Goal: Communication & Community: Answer question/provide support

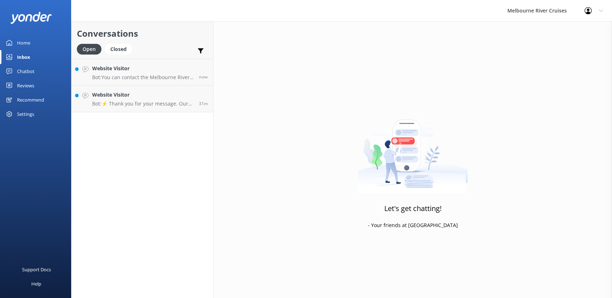
click at [134, 99] on h4 "Website Visitor" at bounding box center [142, 95] width 101 height 8
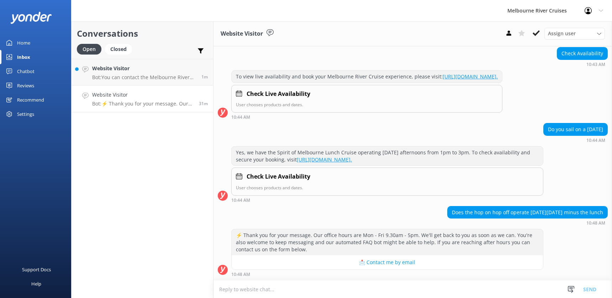
scroll to position [91, 0]
click at [120, 74] on p "Bot: You can contact the Melbourne River Cruises team by calling [PHONE_NUMBER]." at bounding box center [144, 77] width 104 height 6
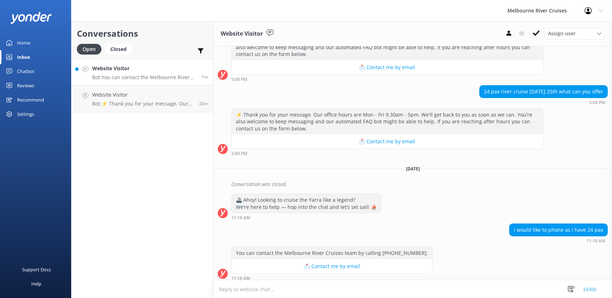
scroll to position [202, 0]
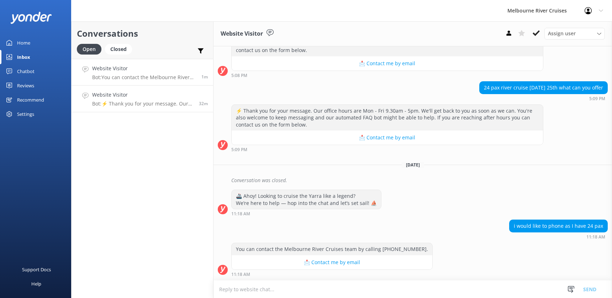
click at [124, 101] on p "Bot: ⚡ Thank you for your message. Our office hours are Mon - Fri 9.30am - 5pm.…" at bounding box center [142, 103] width 101 height 6
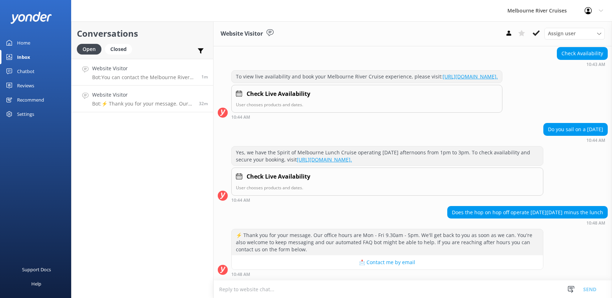
click at [118, 69] on h4 "Website Visitor" at bounding box center [144, 68] width 104 height 8
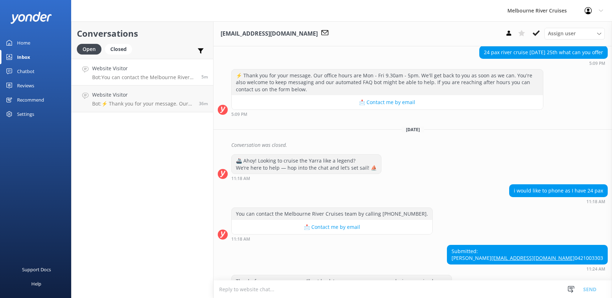
scroll to position [269, 0]
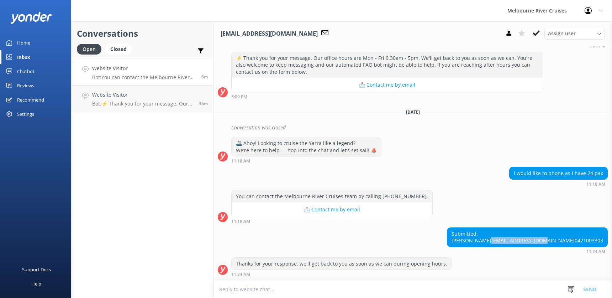
drag, startPoint x: 599, startPoint y: 234, endPoint x: 545, endPoint y: 234, distance: 54.1
click at [545, 234] on div "Submitted: [PERSON_NAME] [EMAIL_ADDRESS][DOMAIN_NAME] 0421003303" at bounding box center [527, 236] width 160 height 19
click at [545, 261] on div "Thanks for your response, we'll get back to you as soon as we can during openin…" at bounding box center [413, 267] width 399 height 20
drag, startPoint x: 543, startPoint y: 235, endPoint x: 596, endPoint y: 235, distance: 52.7
click at [596, 235] on div "Submitted: [PERSON_NAME] [EMAIL_ADDRESS][DOMAIN_NAME] 0421003303" at bounding box center [527, 236] width 160 height 19
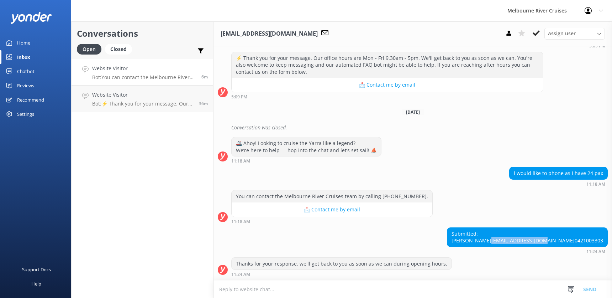
copy link "[EMAIL_ADDRESS][DOMAIN_NAME]"
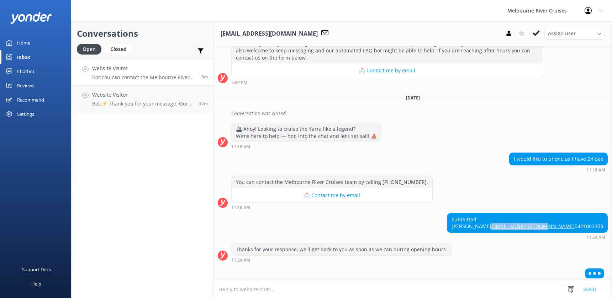
scroll to position [286, 0]
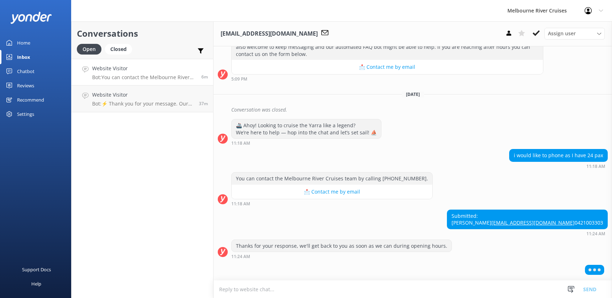
click at [539, 253] on div "Thanks for your response, we'll get back to you as soon as we can during openin…" at bounding box center [413, 249] width 399 height 20
drag, startPoint x: 544, startPoint y: 209, endPoint x: 570, endPoint y: 210, distance: 25.6
click at [570, 210] on div "Submitted: [PERSON_NAME] [EMAIL_ADDRESS][DOMAIN_NAME] 0421003303" at bounding box center [527, 219] width 160 height 19
copy div "[PERSON_NAME]"
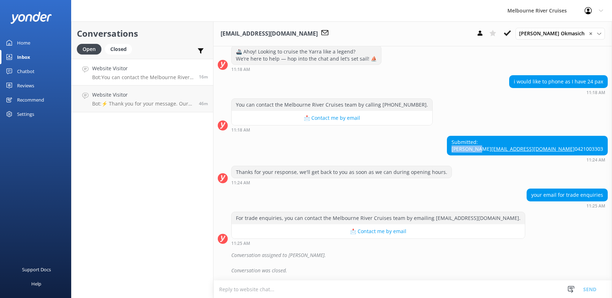
scroll to position [352, 0]
click at [121, 73] on div "Website Visitor Bot: You can contact the Melbourne River Cruises team by callin…" at bounding box center [142, 71] width 101 height 15
click at [126, 94] on h4 "Website Visitor" at bounding box center [142, 95] width 101 height 8
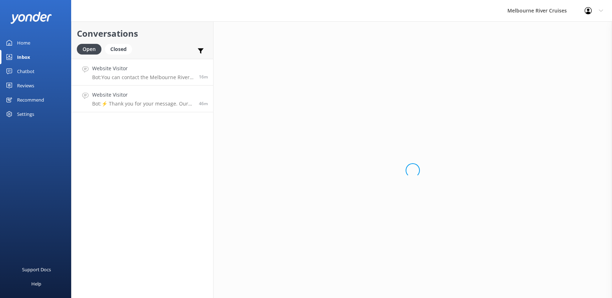
click at [122, 72] on h4 "Website Visitor" at bounding box center [142, 68] width 101 height 8
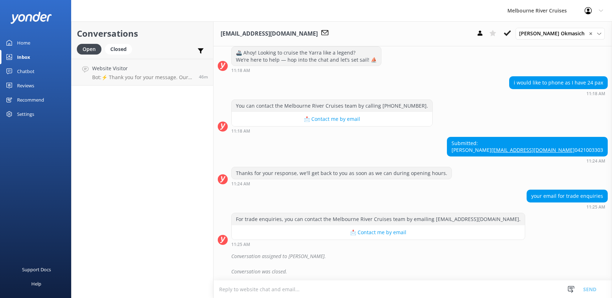
scroll to position [352, 0]
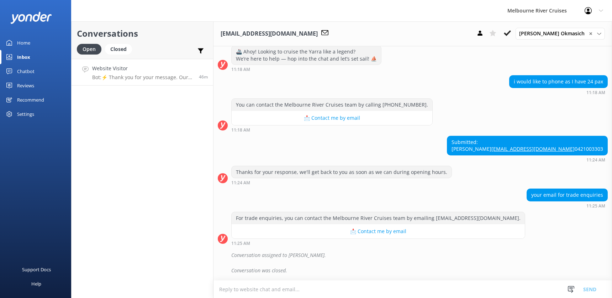
click at [115, 68] on h4 "Website Visitor" at bounding box center [142, 68] width 101 height 8
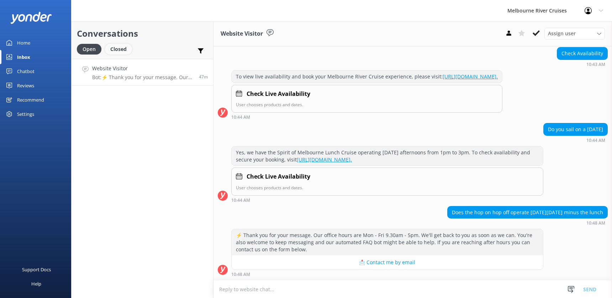
click at [117, 49] on div "Closed" at bounding box center [118, 49] width 27 height 11
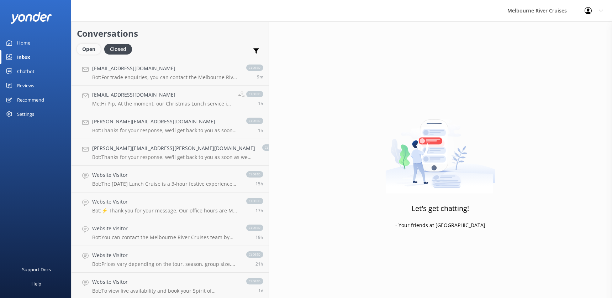
click at [83, 49] on div "Open" at bounding box center [89, 49] width 24 height 11
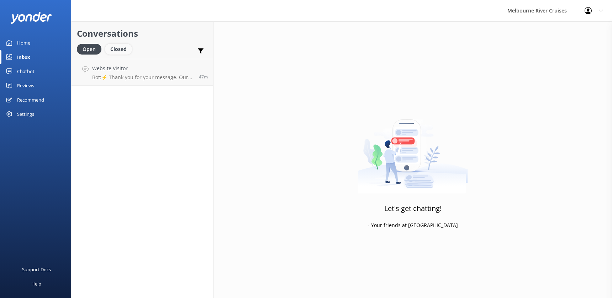
click at [117, 50] on div "Closed" at bounding box center [118, 49] width 27 height 11
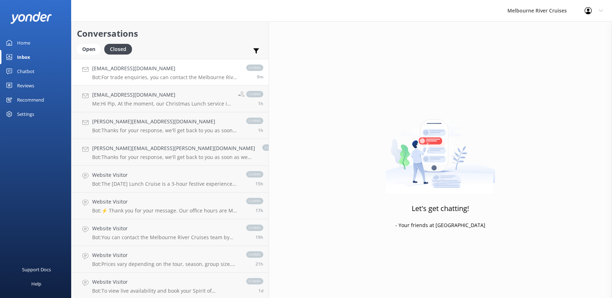
click at [121, 72] on h4 "[EMAIL_ADDRESS][DOMAIN_NAME]" at bounding box center [165, 68] width 147 height 8
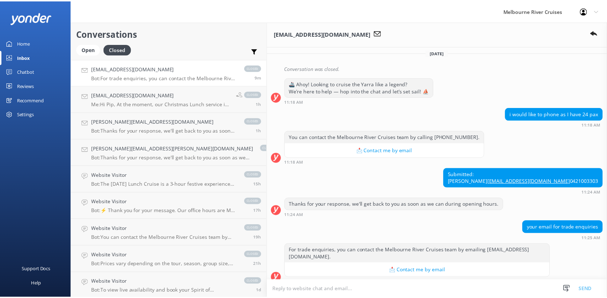
scroll to position [325, 0]
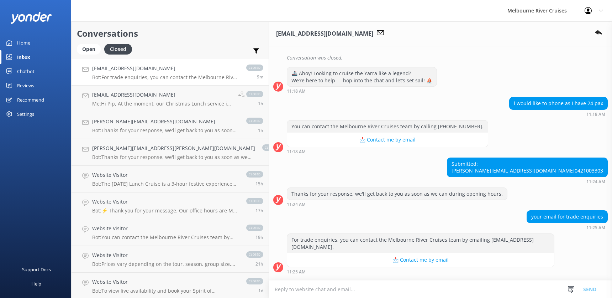
click at [19, 43] on div "Home" at bounding box center [23, 43] width 13 height 14
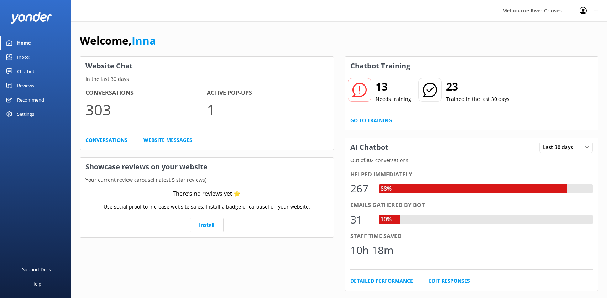
click at [19, 58] on div "Inbox" at bounding box center [23, 57] width 12 height 14
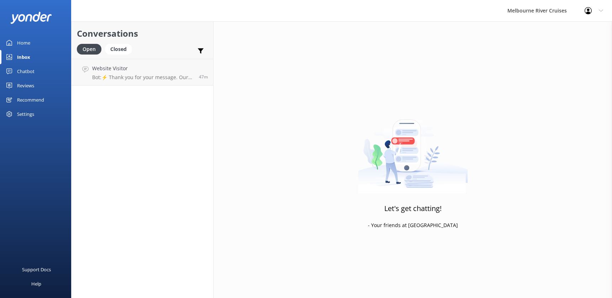
click at [21, 41] on div "Home" at bounding box center [23, 43] width 13 height 14
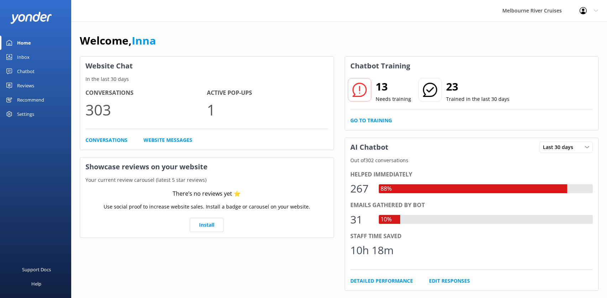
click at [20, 56] on div "Inbox" at bounding box center [23, 57] width 12 height 14
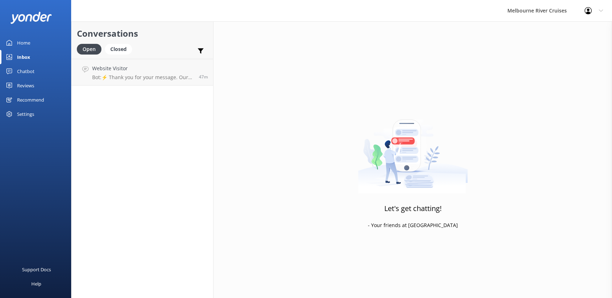
click at [24, 70] on div "Chatbot" at bounding box center [25, 71] width 17 height 14
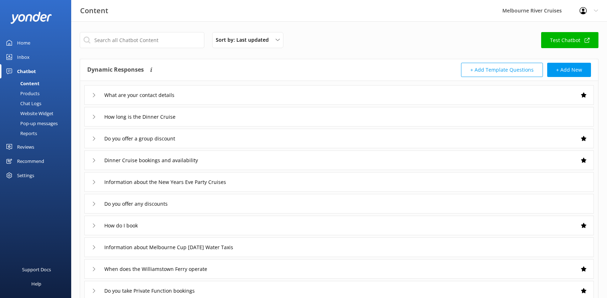
click at [558, 39] on link "Test Chatbot" at bounding box center [569, 40] width 57 height 16
click at [23, 70] on div "Chatbot" at bounding box center [26, 71] width 19 height 14
click at [21, 57] on div "Inbox" at bounding box center [23, 57] width 12 height 14
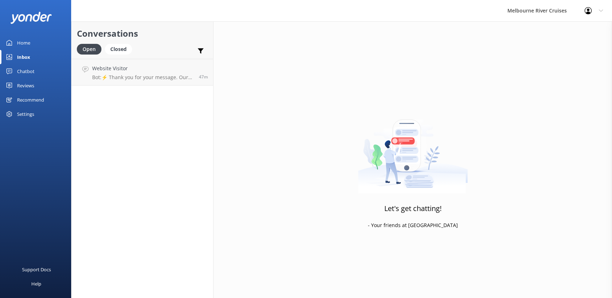
click at [20, 44] on div "Home" at bounding box center [23, 43] width 13 height 14
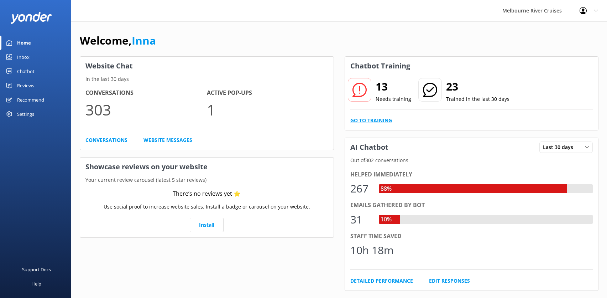
click at [366, 121] on link "Go to Training" at bounding box center [371, 120] width 42 height 8
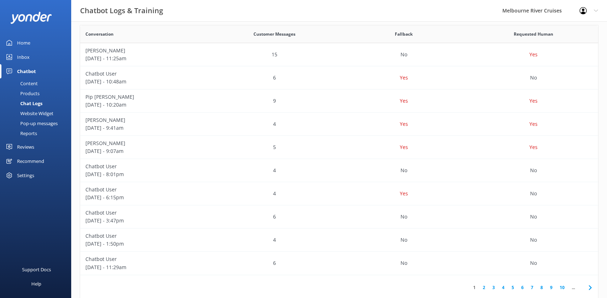
scroll to position [145, 0]
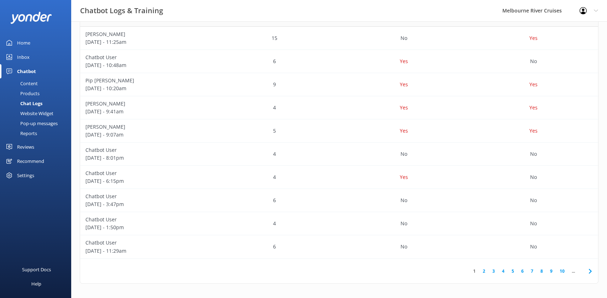
click at [482, 273] on link "2" at bounding box center [484, 270] width 10 height 7
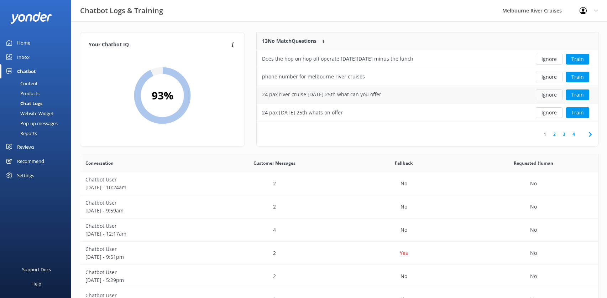
click at [553, 94] on button "Ignore" at bounding box center [549, 94] width 27 height 11
click at [547, 95] on button "Ignore" at bounding box center [549, 94] width 27 height 11
click at [21, 57] on div "Inbox" at bounding box center [23, 57] width 12 height 14
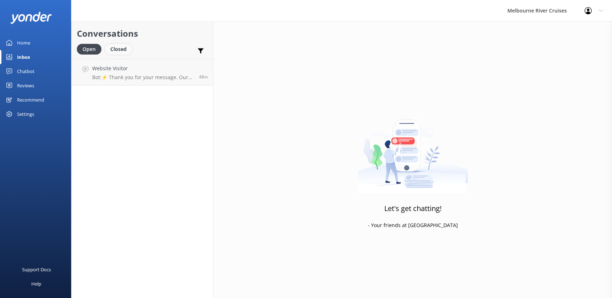
click at [118, 48] on div "Closed" at bounding box center [118, 49] width 27 height 11
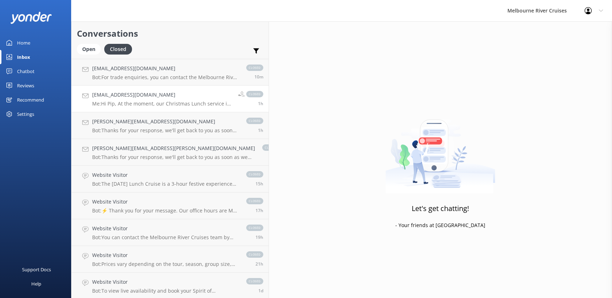
click at [114, 99] on h4 "[EMAIL_ADDRESS][DOMAIN_NAME]" at bounding box center [162, 95] width 141 height 8
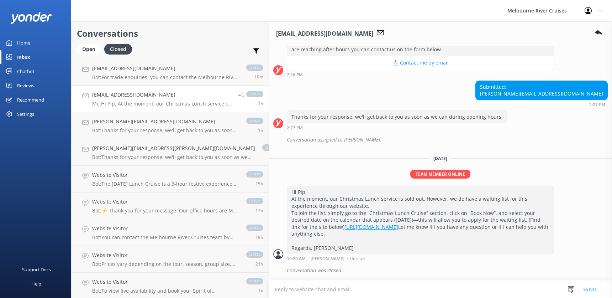
scroll to position [275, 0]
click at [111, 70] on h4 "[EMAIL_ADDRESS][DOMAIN_NAME]" at bounding box center [165, 68] width 147 height 8
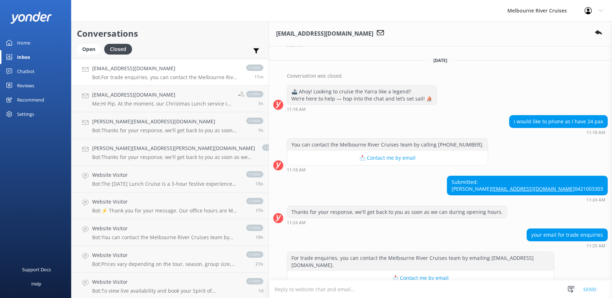
scroll to position [289, 0]
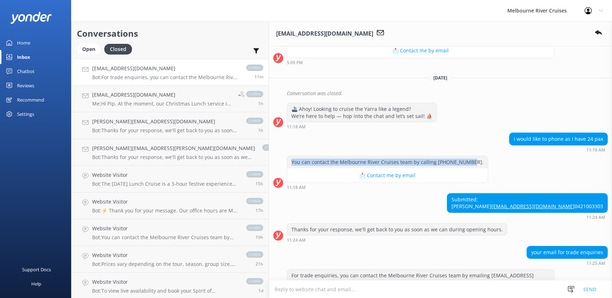
drag, startPoint x: 235, startPoint y: 160, endPoint x: 408, endPoint y: 163, distance: 172.7
click at [408, 163] on div "You can contact the Melbourne River Cruises team by calling [PHONE_NUMBER]." at bounding box center [387, 162] width 201 height 12
click at [411, 163] on div "You can contact the Melbourne River Cruises team by calling [PHONE_NUMBER]." at bounding box center [387, 162] width 201 height 12
drag, startPoint x: 410, startPoint y: 163, endPoint x: 235, endPoint y: 161, distance: 175.5
click at [287, 161] on div "You can contact the Melbourne River Cruises team by calling [PHONE_NUMBER]." at bounding box center [387, 162] width 201 height 12
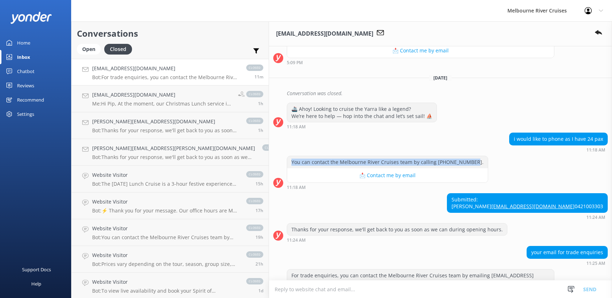
copy div "You can contact the Melbourne River Cruises team by calling [PHONE_NUMBER]."
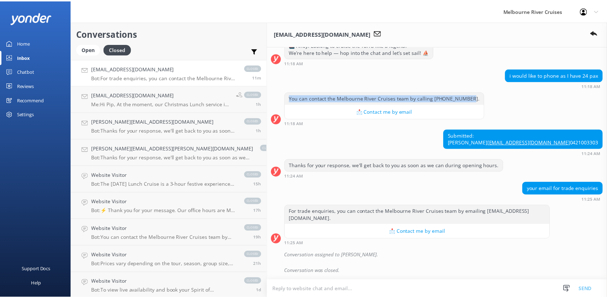
scroll to position [360, 0]
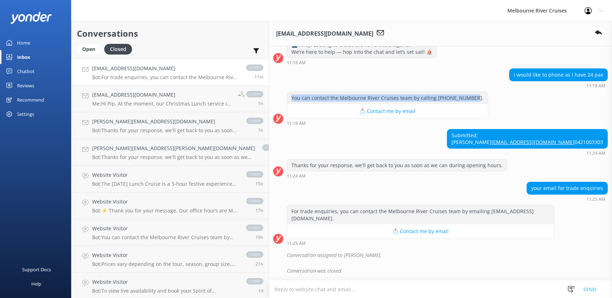
copy div "You can contact the Melbourne River Cruises team by calling [PHONE_NUMBER]."
click at [20, 57] on div "Inbox" at bounding box center [23, 57] width 13 height 14
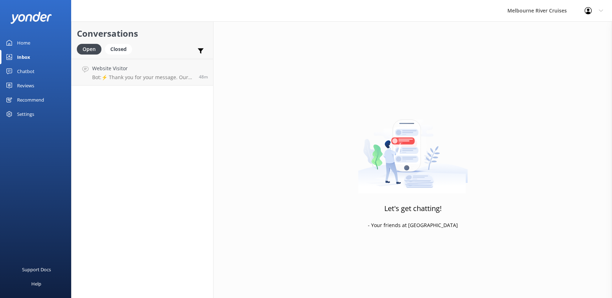
click at [24, 72] on div "Chatbot" at bounding box center [25, 71] width 17 height 14
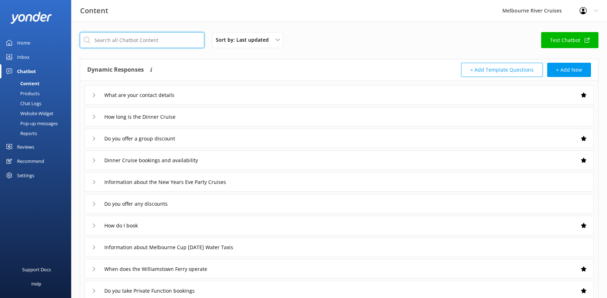
click at [107, 41] on input "text" at bounding box center [142, 40] width 125 height 16
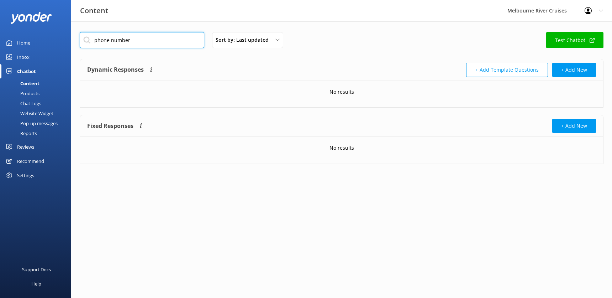
type input "phone number"
click at [23, 57] on div "Inbox" at bounding box center [23, 57] width 12 height 14
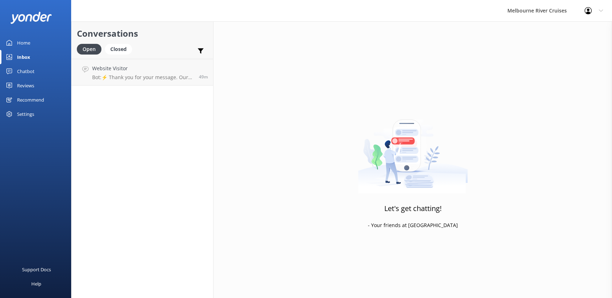
click at [24, 70] on div "Chatbot" at bounding box center [25, 71] width 17 height 14
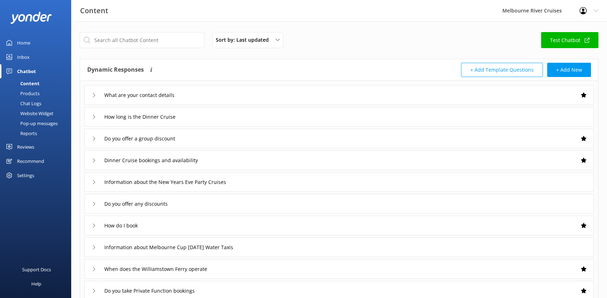
click at [22, 56] on div "Inbox" at bounding box center [23, 57] width 12 height 14
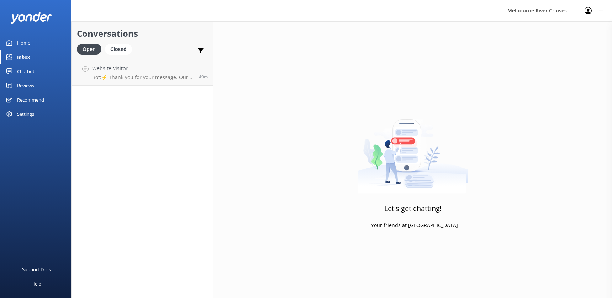
click at [22, 42] on div "Home" at bounding box center [23, 43] width 13 height 14
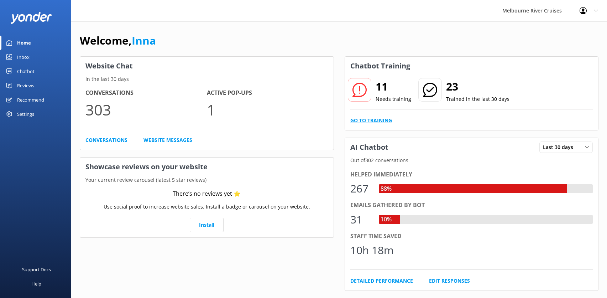
click at [372, 121] on link "Go to Training" at bounding box center [371, 120] width 42 height 8
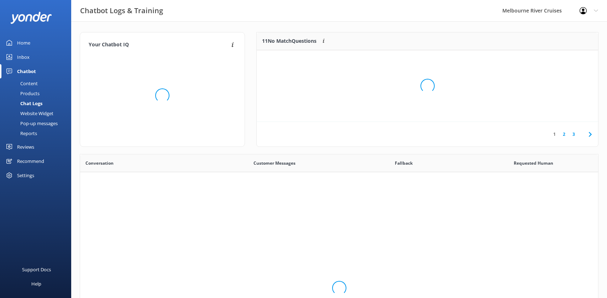
scroll to position [244, 513]
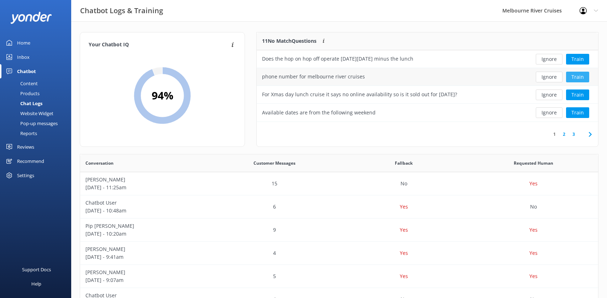
click at [576, 76] on button "Train" at bounding box center [577, 77] width 23 height 11
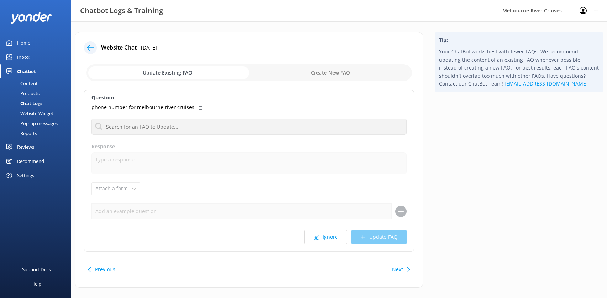
click at [162, 72] on input "checkbox" at bounding box center [249, 72] width 326 height 17
checkbox input "true"
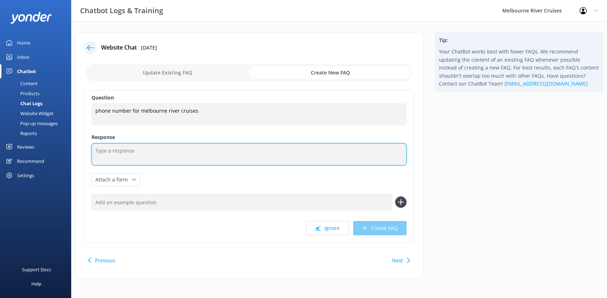
click at [98, 152] on textarea at bounding box center [248, 154] width 315 height 22
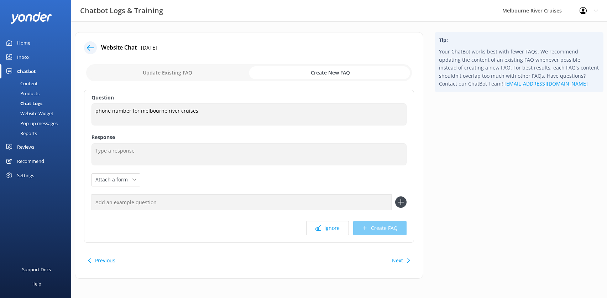
drag, startPoint x: 98, startPoint y: 152, endPoint x: 188, endPoint y: 167, distance: 91.0
click at [188, 167] on div "Question phone number for melbourne river cruises phone number for melbourne ri…" at bounding box center [249, 166] width 330 height 153
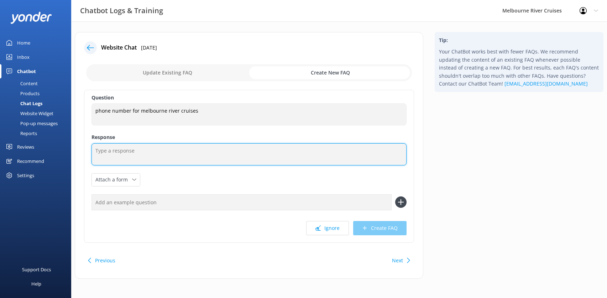
paste textarea "You can contact the Melbourne River Cruises team by calling [PHONE_NUMBER]."
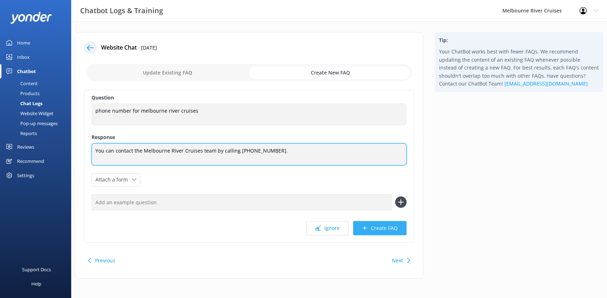
type textarea "You can contact the Melbourne River Cruises team by calling [PHONE_NUMBER]."
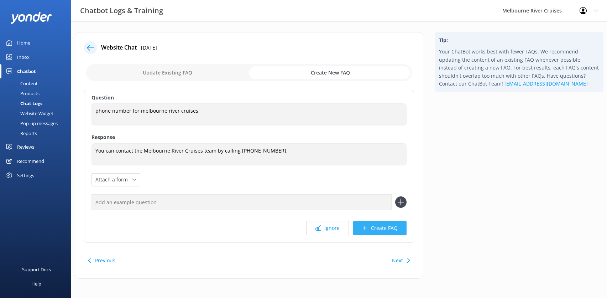
click at [375, 226] on button "Create FAQ" at bounding box center [379, 228] width 53 height 14
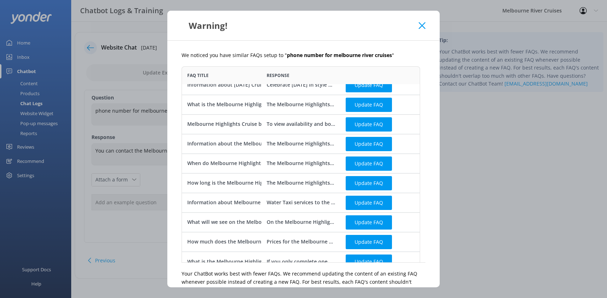
scroll to position [18, 0]
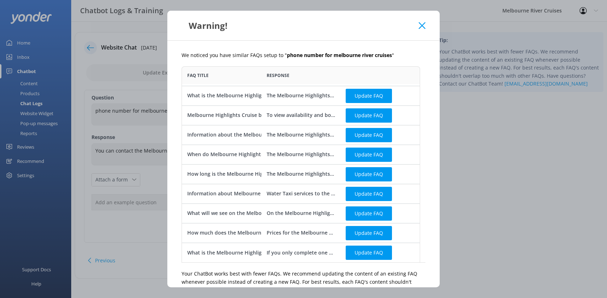
click at [424, 26] on icon at bounding box center [422, 25] width 7 height 7
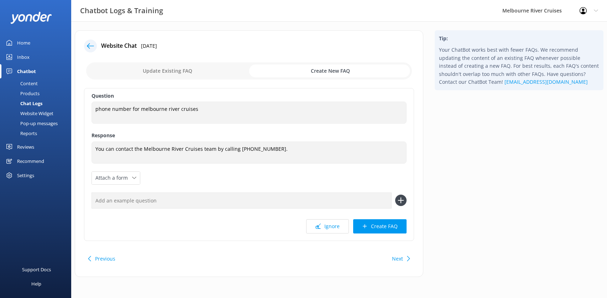
scroll to position [2, 0]
click at [23, 57] on div "Inbox" at bounding box center [23, 57] width 12 height 14
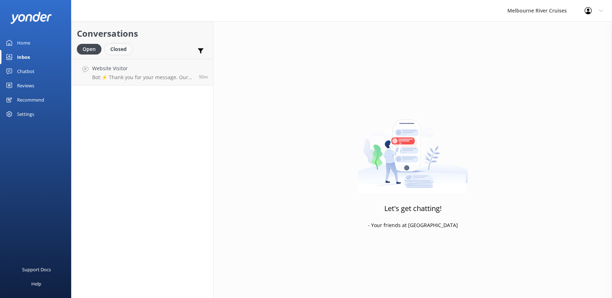
click at [120, 48] on div "Closed" at bounding box center [118, 49] width 27 height 11
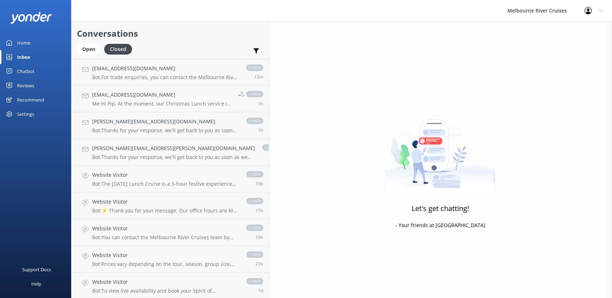
click at [23, 44] on div "Home" at bounding box center [23, 43] width 13 height 14
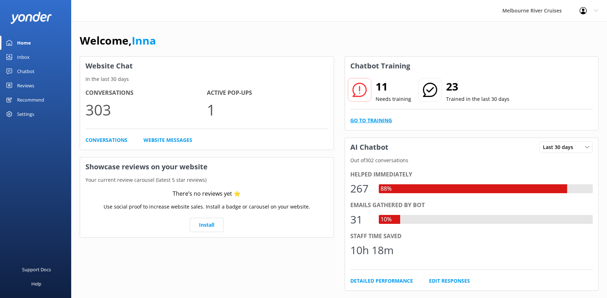
click at [374, 120] on link "Go to Training" at bounding box center [371, 120] width 42 height 8
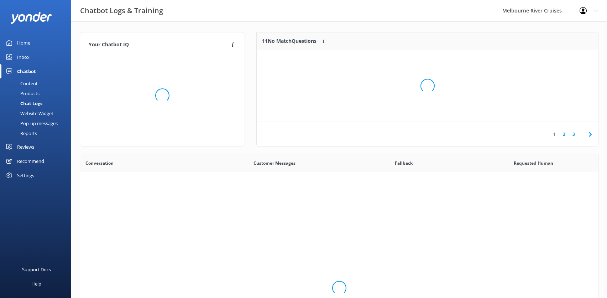
scroll to position [244, 513]
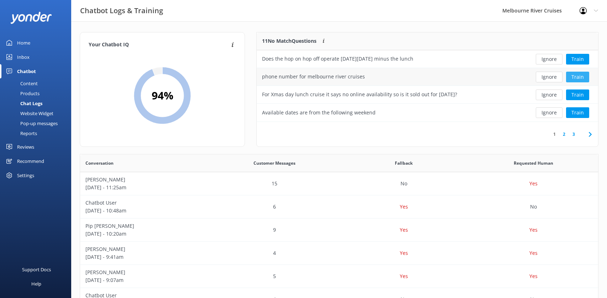
click at [576, 76] on button "Train" at bounding box center [577, 77] width 23 height 11
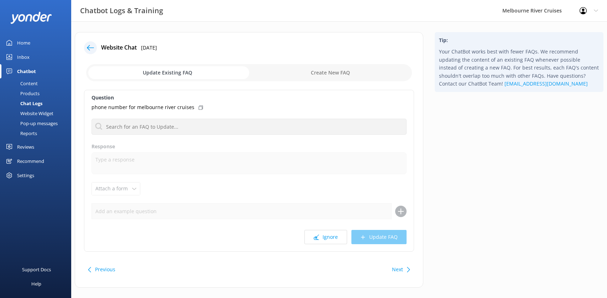
click at [199, 106] on icon at bounding box center [201, 107] width 4 height 4
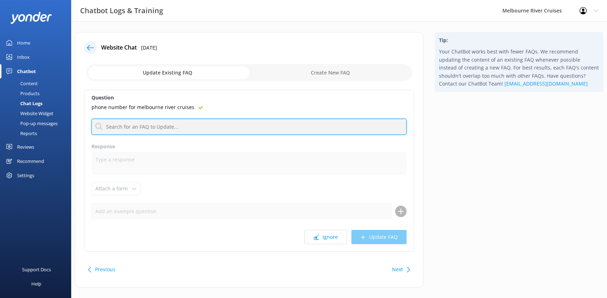
click at [109, 127] on input "text" at bounding box center [248, 127] width 315 height 16
paste input "phone number for melbourne river cruises"
type input "phone number for melbourne river cruises"
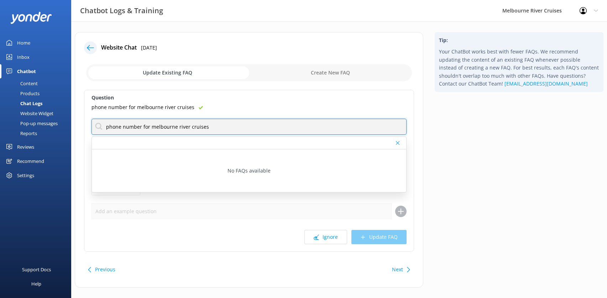
drag, startPoint x: 215, startPoint y: 127, endPoint x: 105, endPoint y: 126, distance: 110.0
click at [105, 126] on input "phone number for melbourne river cruises" at bounding box center [248, 127] width 315 height 16
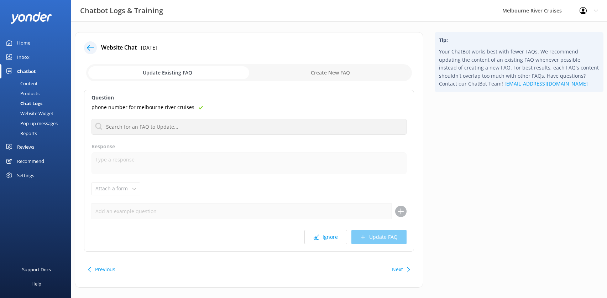
click at [195, 107] on div "phone number for melbourne river cruises" at bounding box center [248, 107] width 315 height 8
click at [199, 107] on use at bounding box center [201, 108] width 4 height 4
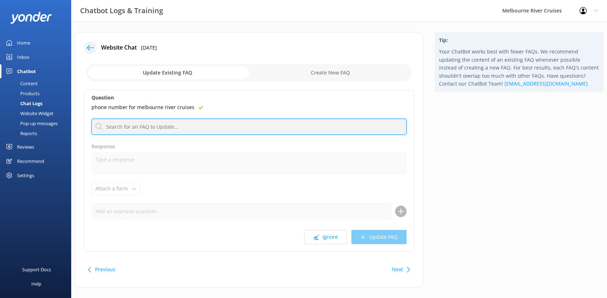
click at [112, 127] on input "text" at bounding box center [248, 127] width 315 height 16
paste input "You can contact the Melbourne River Cruises team by calling [PHONE_NUMBER]."
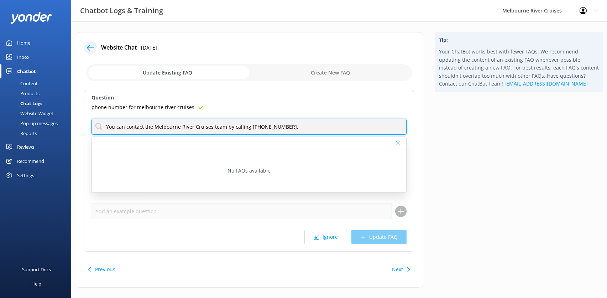
type input "You can contact the Melbourne River Cruises team by calling [PHONE_NUMBER]."
click at [283, 124] on input "You can contact the Melbourne River Cruises team by calling [PHONE_NUMBER]." at bounding box center [248, 127] width 315 height 16
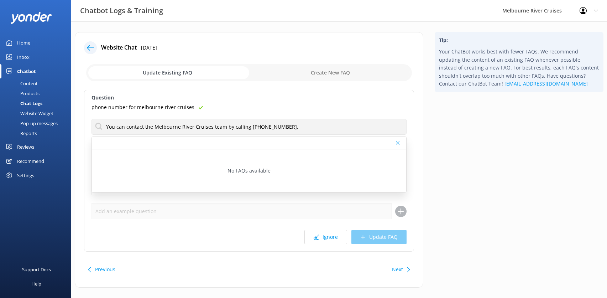
click at [398, 142] on icon at bounding box center [398, 143] width 4 height 4
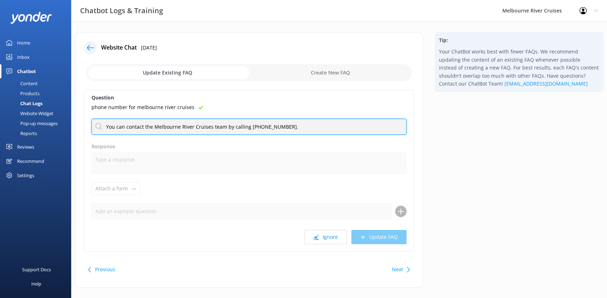
drag, startPoint x: 282, startPoint y: 126, endPoint x: 106, endPoint y: 124, distance: 176.2
click at [106, 124] on input "You can contact the Melbourne River Cruises team by calling [PHONE_NUMBER]." at bounding box center [248, 127] width 315 height 16
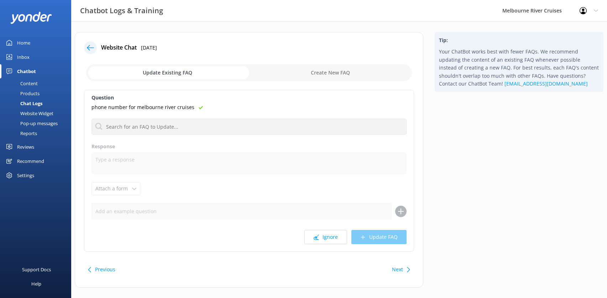
click at [177, 69] on input "checkbox" at bounding box center [249, 72] width 326 height 17
checkbox input "true"
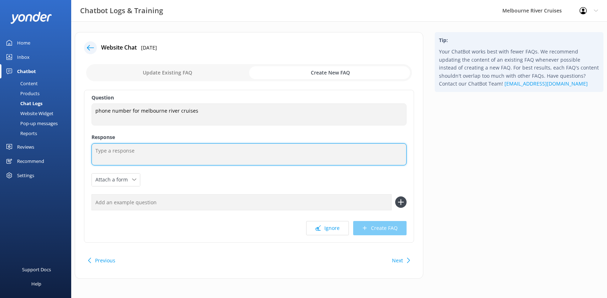
click at [98, 149] on textarea at bounding box center [248, 154] width 315 height 22
paste textarea "You can contact the Melbourne River Cruises team by calling [PHONE_NUMBER]."
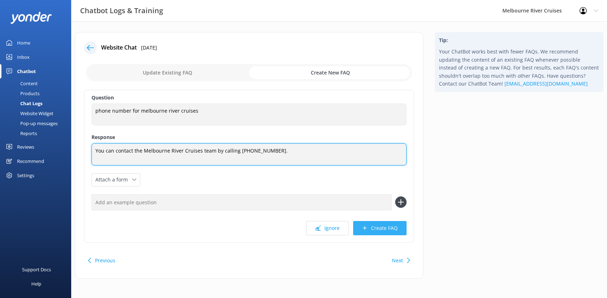
type textarea "You can contact the Melbourne River Cruises team by calling [PHONE_NUMBER]."
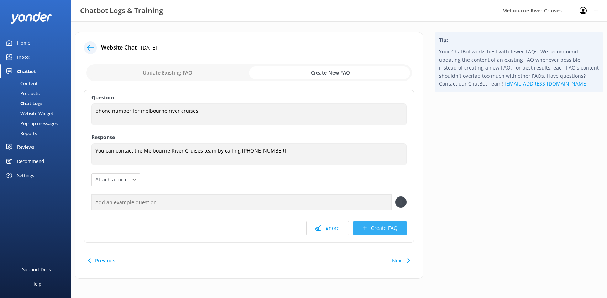
click at [374, 227] on button "Create FAQ" at bounding box center [379, 228] width 53 height 14
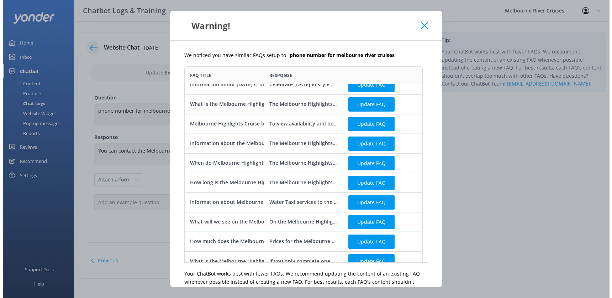
scroll to position [18, 0]
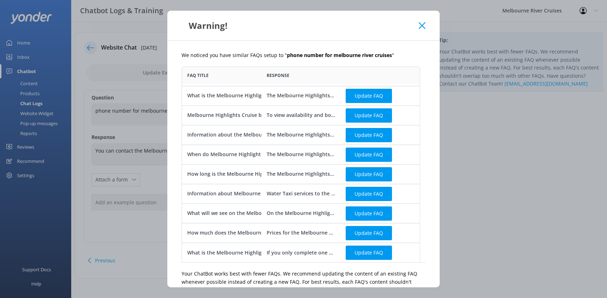
click at [420, 28] on icon at bounding box center [422, 25] width 7 height 7
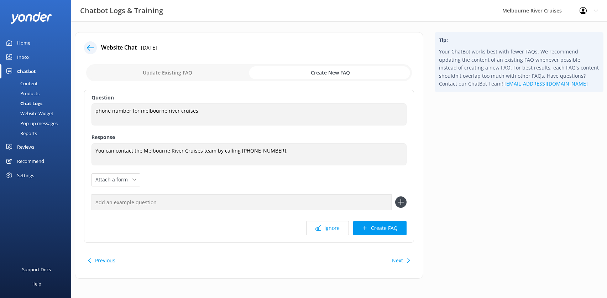
click at [18, 56] on div "Inbox" at bounding box center [23, 57] width 12 height 14
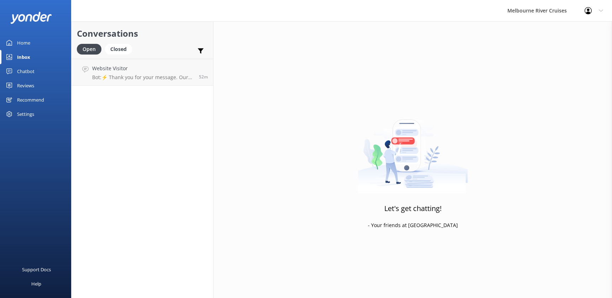
click at [20, 42] on div "Home" at bounding box center [23, 43] width 13 height 14
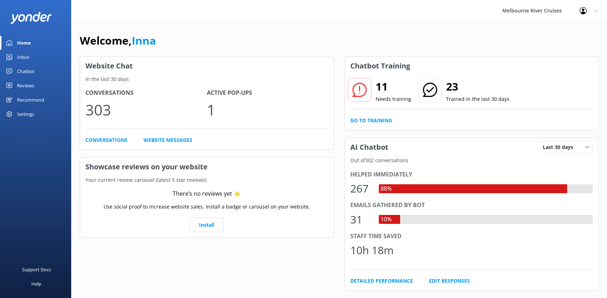
click at [22, 57] on div "Inbox" at bounding box center [23, 57] width 12 height 14
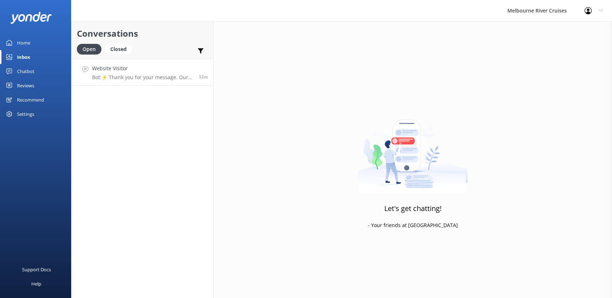
click at [132, 70] on h4 "Website Visitor" at bounding box center [142, 68] width 101 height 8
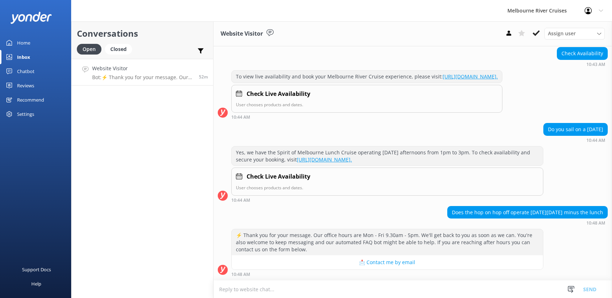
scroll to position [91, 0]
click at [28, 69] on div "Chatbot" at bounding box center [25, 71] width 17 height 14
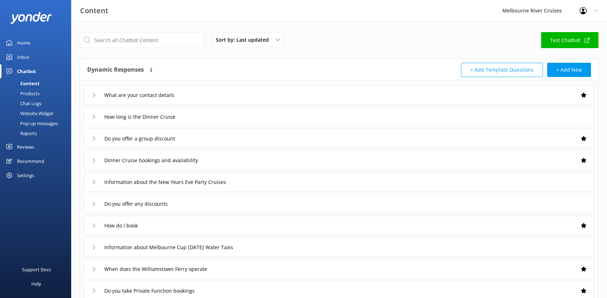
click at [560, 40] on link "Test Chatbot" at bounding box center [569, 40] width 57 height 16
click at [102, 42] on input "text" at bounding box center [142, 40] width 125 height 16
type input "phone number"
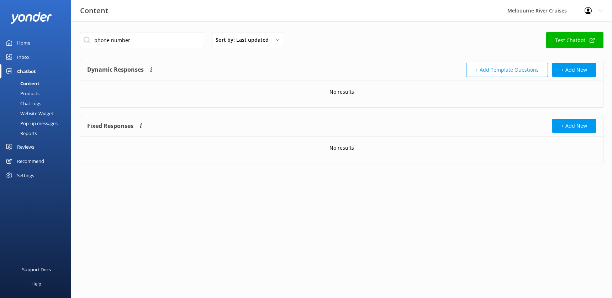
click at [19, 44] on div "Home" at bounding box center [23, 43] width 13 height 14
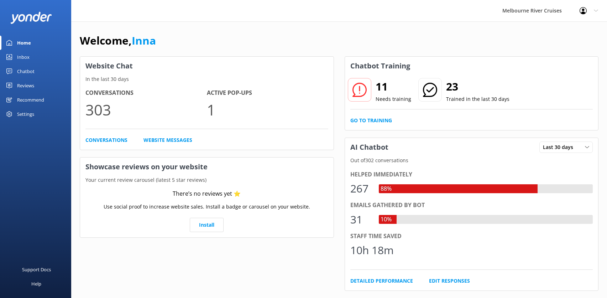
click at [21, 57] on div "Inbox" at bounding box center [23, 57] width 12 height 14
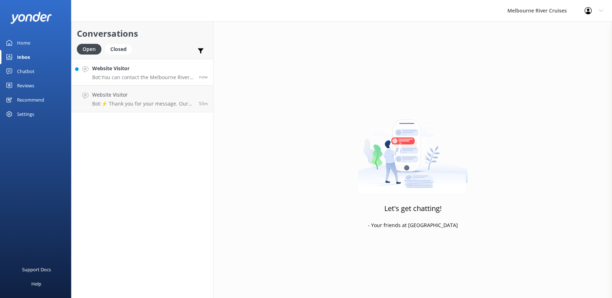
click at [119, 72] on h4 "Website Visitor" at bounding box center [142, 68] width 101 height 8
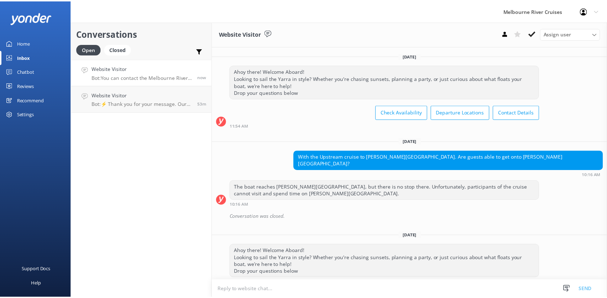
scroll to position [91, 0]
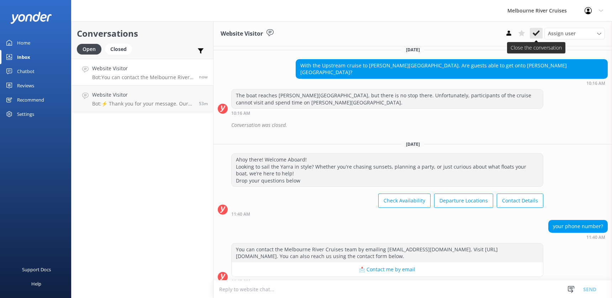
click at [534, 33] on use at bounding box center [536, 33] width 7 height 6
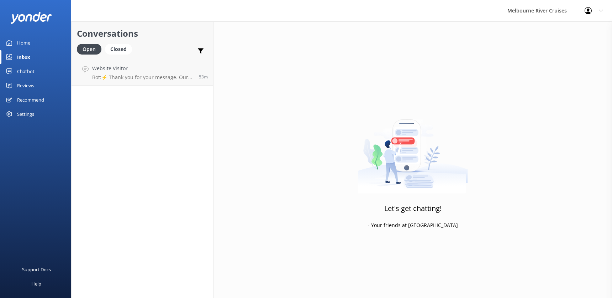
click at [24, 71] on div "Chatbot" at bounding box center [25, 71] width 17 height 14
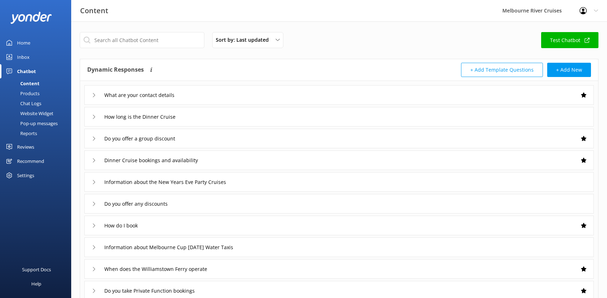
click at [27, 84] on div "Content" at bounding box center [21, 83] width 35 height 10
click at [31, 92] on div "Products" at bounding box center [21, 93] width 35 height 10
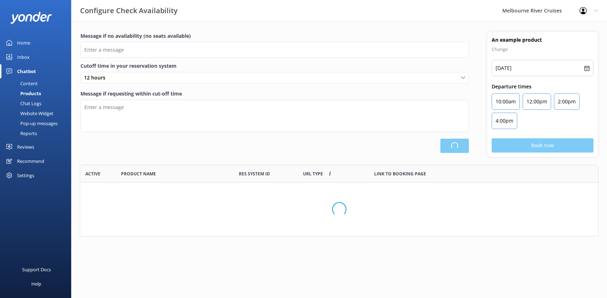
type input "There are no seats available, please check an alternative day"
type textarea "Our online booking system closes {hours} prior to departure. Please contact us …"
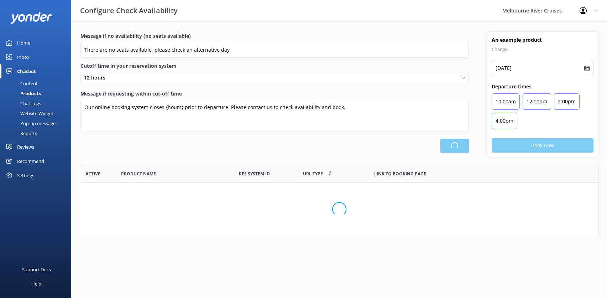
scroll to position [209, 513]
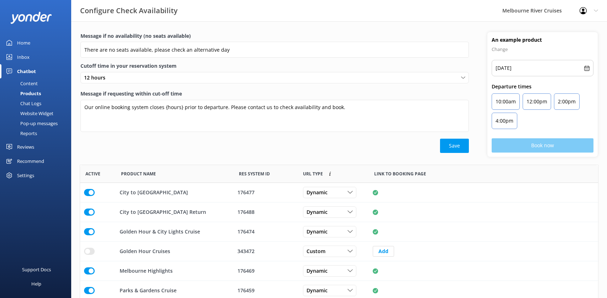
click at [30, 83] on div "Content" at bounding box center [20, 83] width 33 height 10
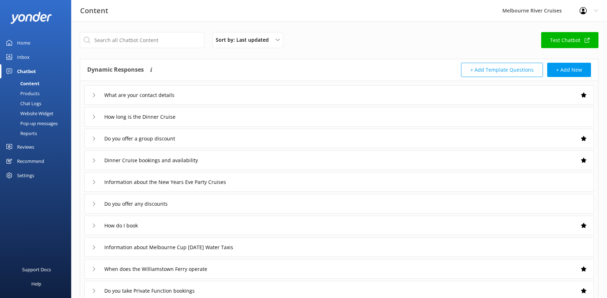
click at [27, 70] on div "Chatbot" at bounding box center [26, 71] width 19 height 14
click at [22, 58] on div "Inbox" at bounding box center [23, 57] width 12 height 14
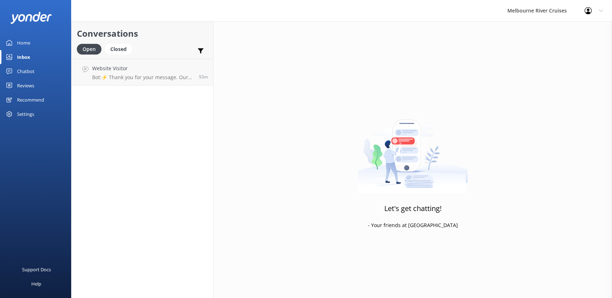
click at [21, 43] on div "Home" at bounding box center [23, 43] width 13 height 14
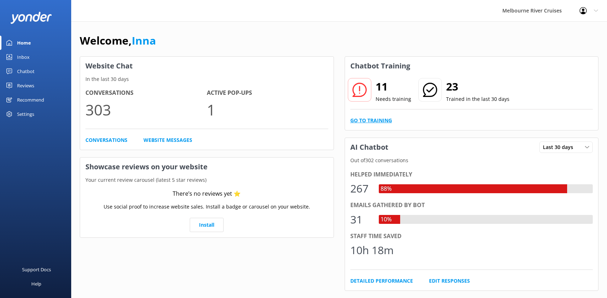
click at [379, 119] on link "Go to Training" at bounding box center [371, 120] width 42 height 8
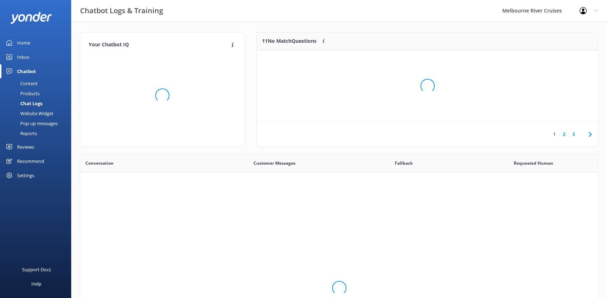
scroll to position [244, 513]
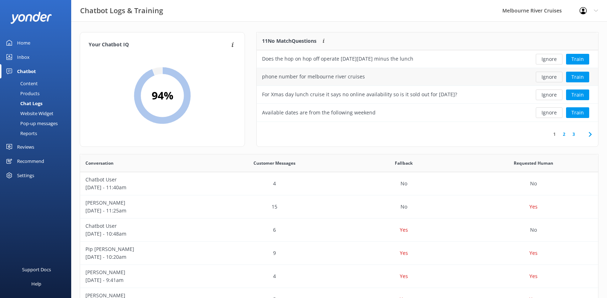
click at [550, 75] on button "Ignore" at bounding box center [549, 77] width 27 height 11
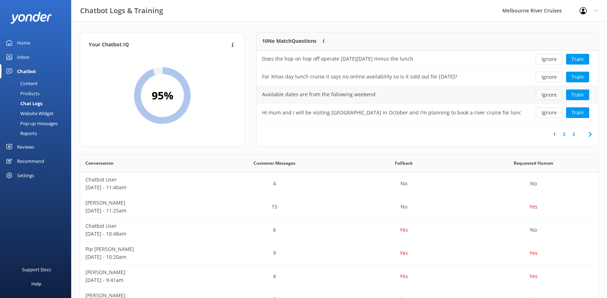
click at [548, 95] on button "Ignore" at bounding box center [549, 94] width 27 height 11
click at [564, 133] on link "2" at bounding box center [564, 134] width 10 height 7
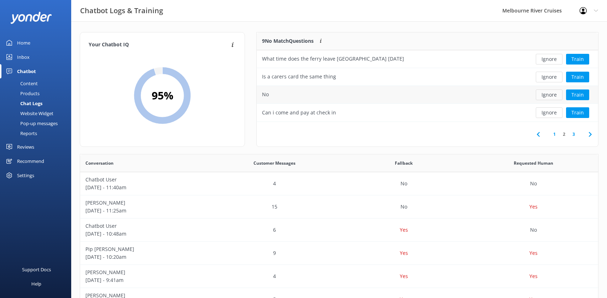
click at [551, 95] on button "Ignore" at bounding box center [549, 94] width 27 height 11
click at [580, 93] on button "Train" at bounding box center [577, 94] width 23 height 11
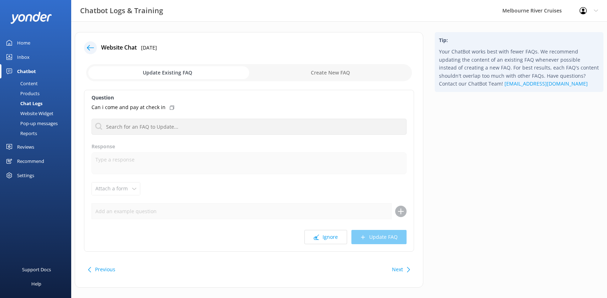
click at [91, 46] on icon at bounding box center [90, 47] width 7 height 7
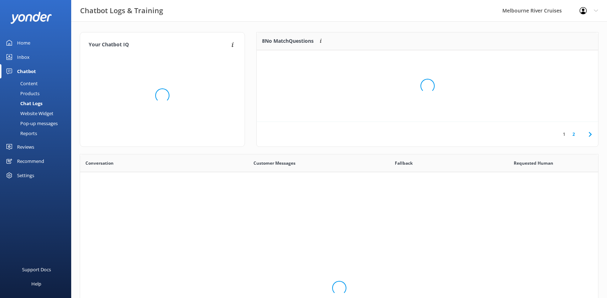
scroll to position [244, 513]
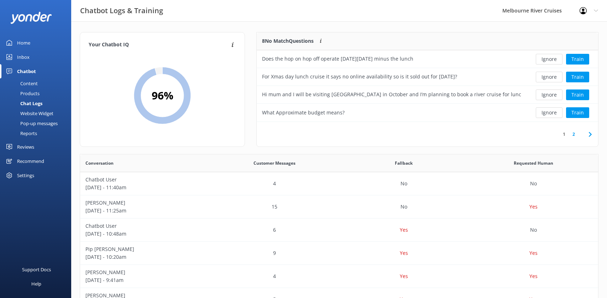
click at [572, 134] on link "2" at bounding box center [574, 134] width 10 height 7
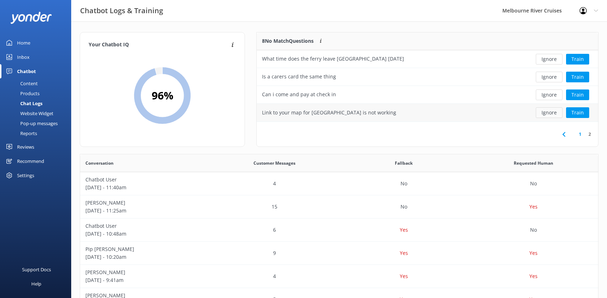
click at [548, 114] on button "Ignore" at bounding box center [549, 112] width 27 height 11
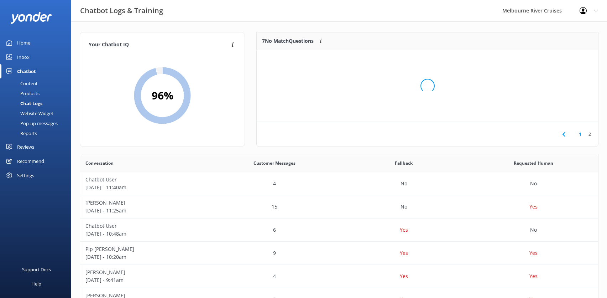
scroll to position [66, 336]
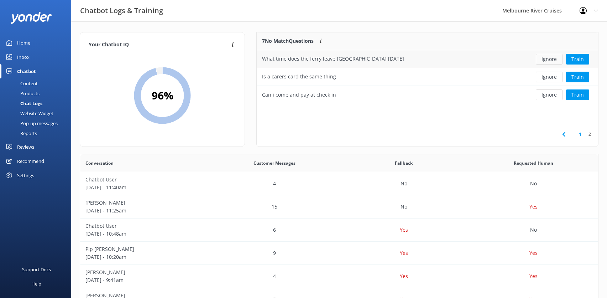
click at [547, 58] on button "Ignore" at bounding box center [549, 59] width 27 height 11
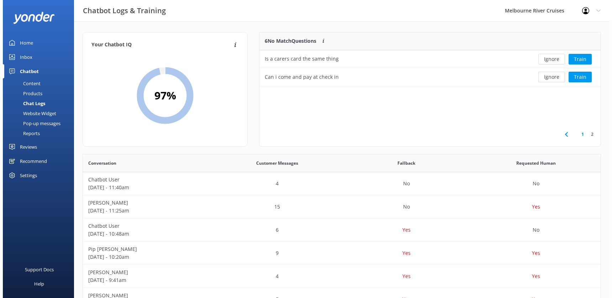
scroll to position [48, 336]
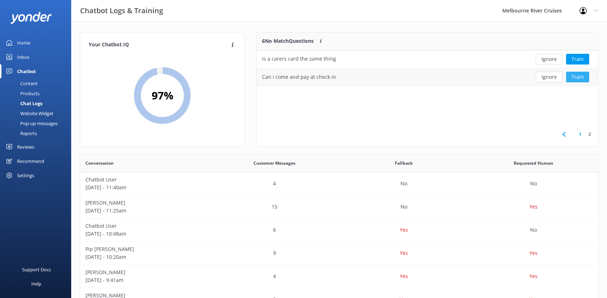
click at [579, 77] on button "Train" at bounding box center [577, 77] width 23 height 11
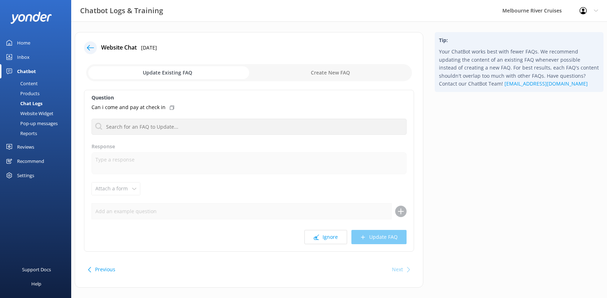
click at [22, 72] on div "Chatbot" at bounding box center [26, 71] width 19 height 14
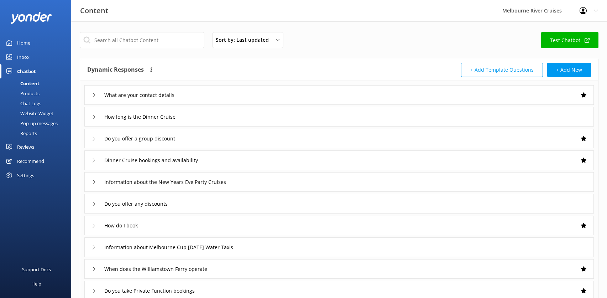
click at [21, 56] on div "Inbox" at bounding box center [23, 57] width 12 height 14
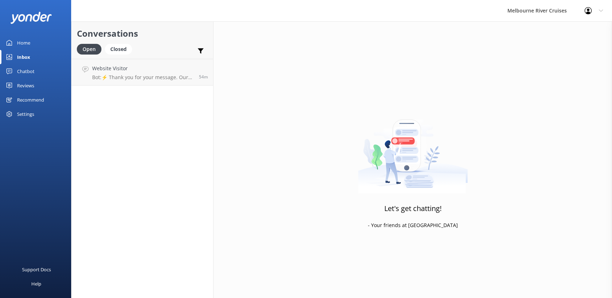
click at [21, 42] on div "Home" at bounding box center [23, 43] width 13 height 14
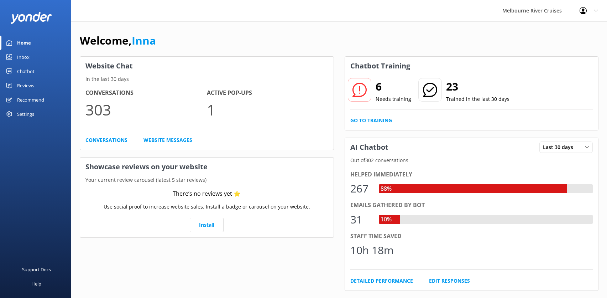
click at [21, 56] on div "Inbox" at bounding box center [23, 57] width 12 height 14
